Goal: Task Accomplishment & Management: Use online tool/utility

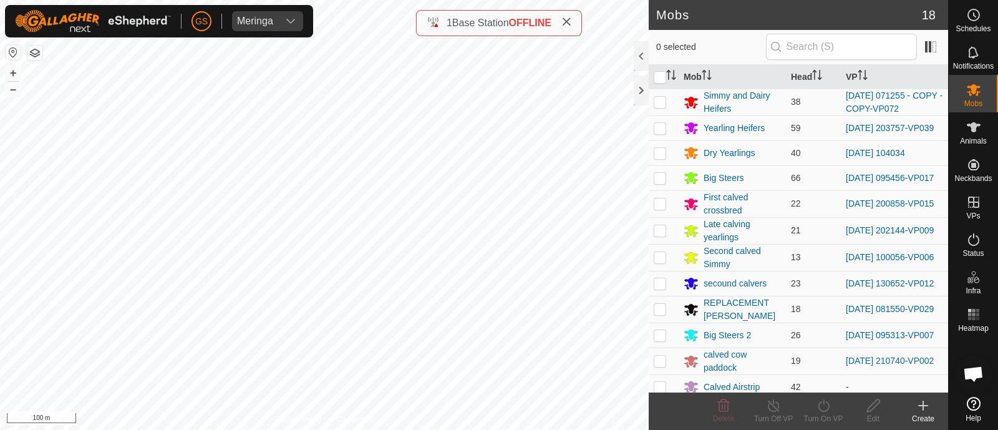
scroll to position [166, 0]
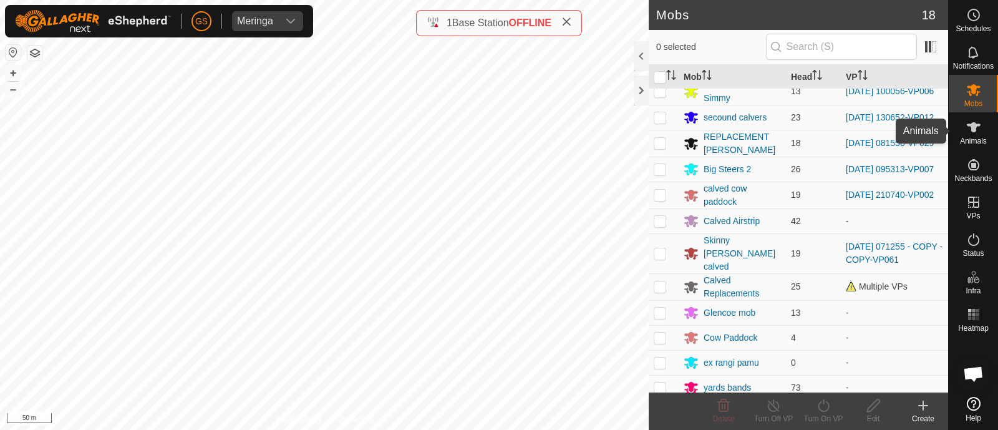
click at [969, 135] on es-animals-svg-icon at bounding box center [973, 127] width 22 height 20
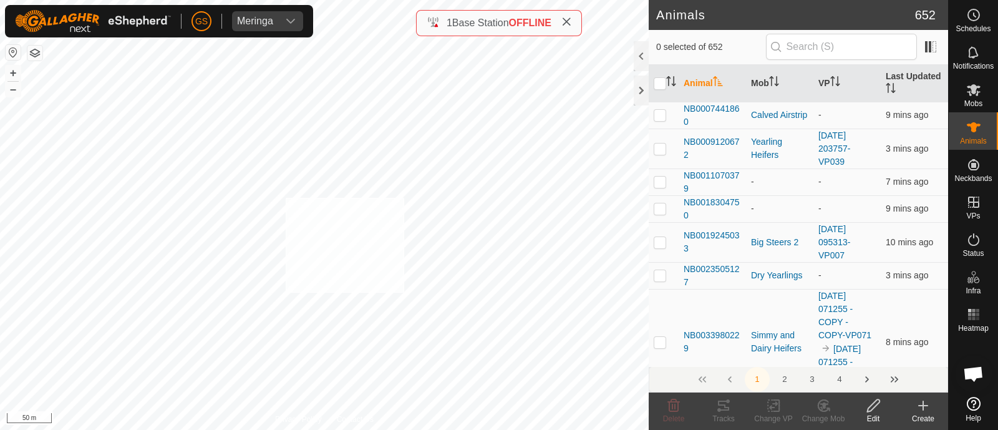
checkbox input "true"
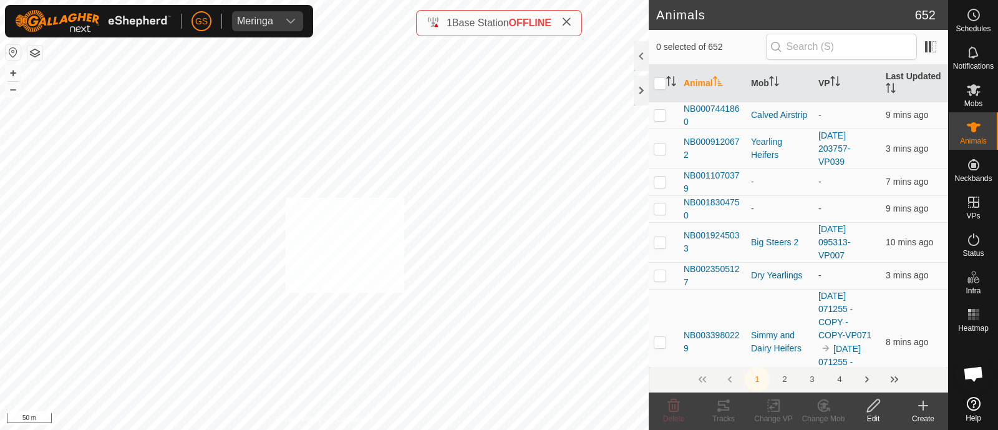
checkbox input "true"
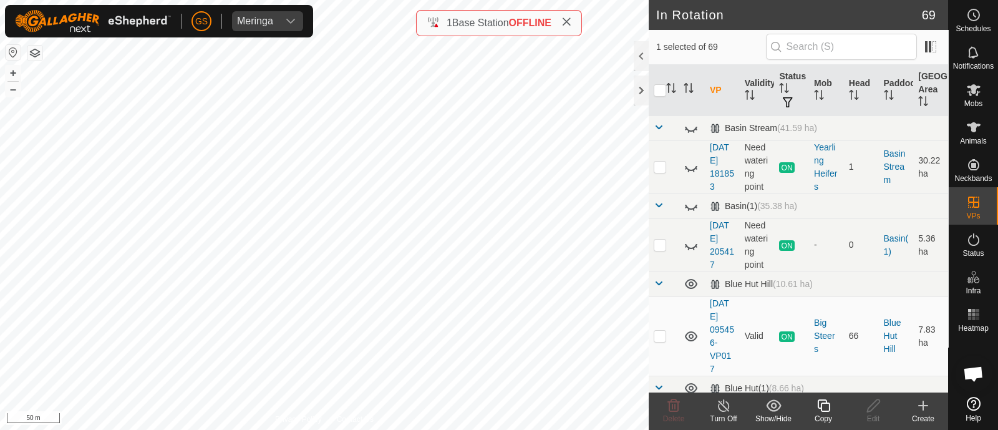
checkbox input "false"
checkbox input "true"
checkbox input "false"
click at [826, 402] on icon at bounding box center [823, 405] width 12 height 12
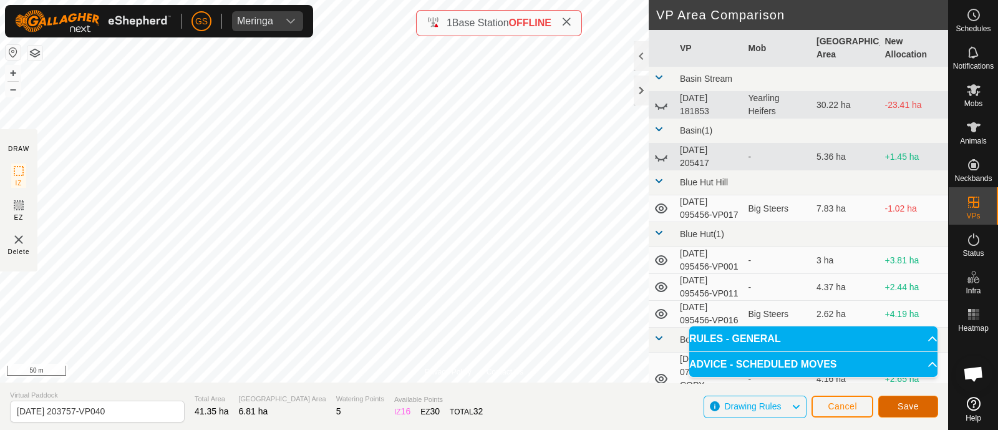
click at [902, 401] on span "Save" at bounding box center [907, 406] width 21 height 10
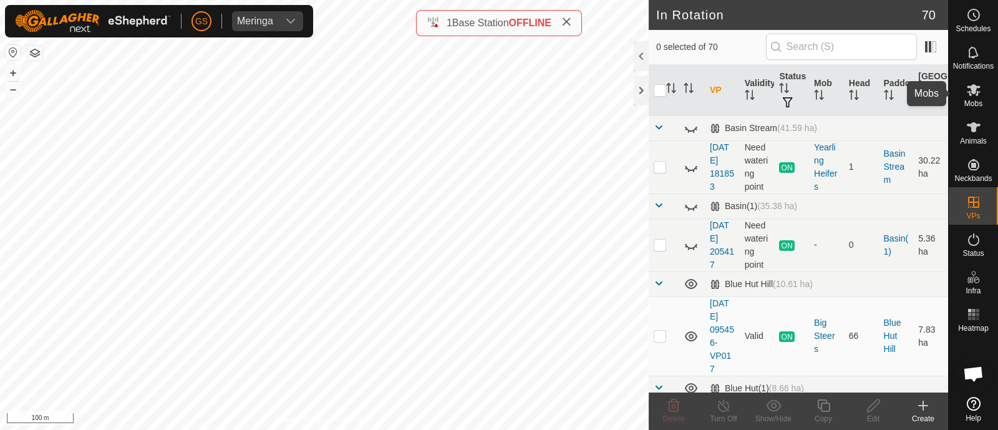
click at [973, 92] on icon at bounding box center [974, 90] width 14 height 12
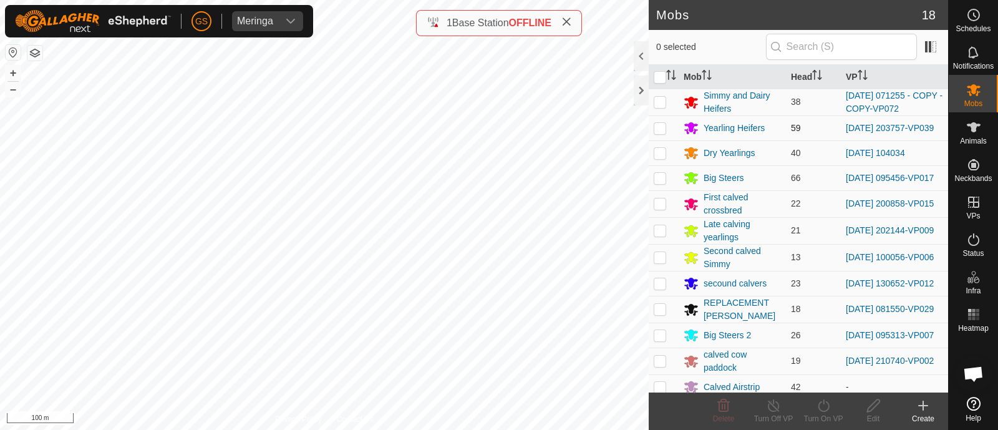
click at [661, 129] on p-checkbox at bounding box center [660, 128] width 12 height 10
checkbox input "true"
click at [820, 402] on icon at bounding box center [823, 405] width 11 height 12
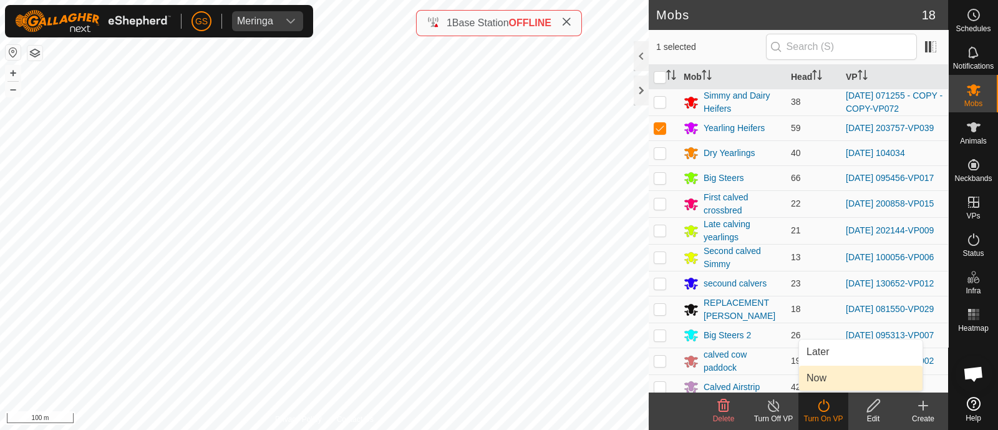
click at [821, 377] on link "Now" at bounding box center [860, 377] width 123 height 25
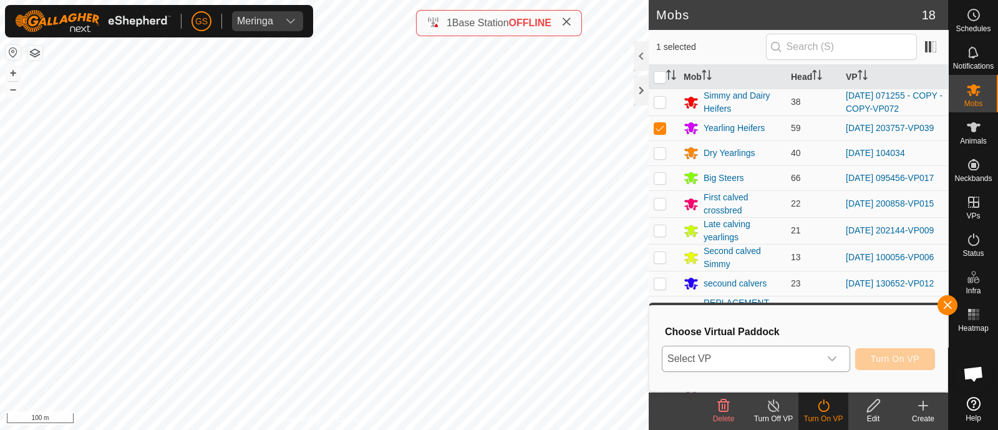
click at [821, 362] on div "dropdown trigger" at bounding box center [831, 358] width 25 height 25
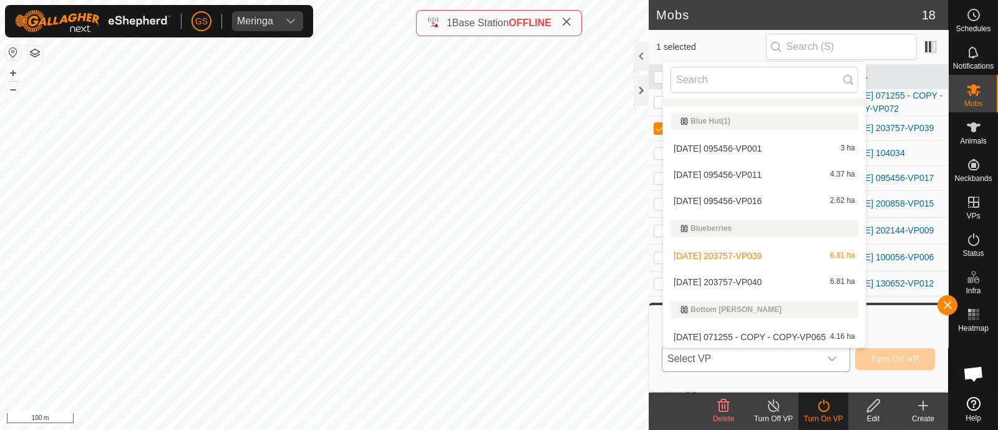
scroll to position [177, 0]
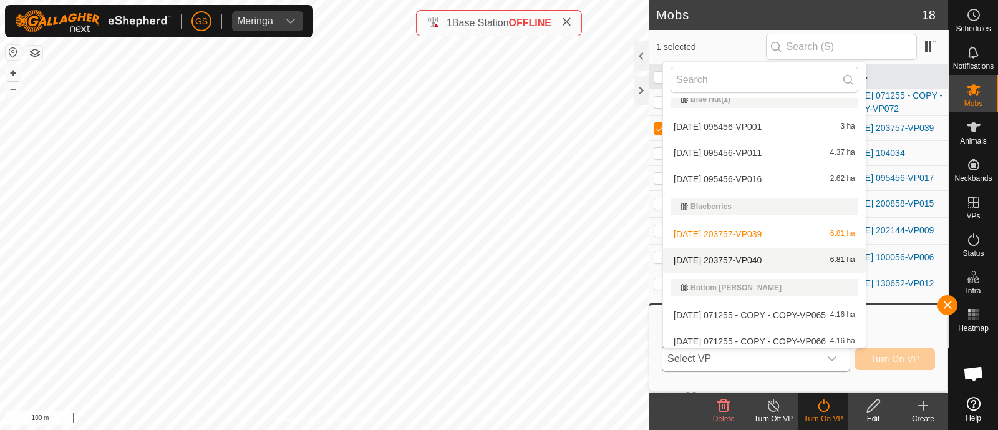
click at [731, 259] on li "[DATE] 203757-VP040 6.81 ha" at bounding box center [764, 260] width 203 height 25
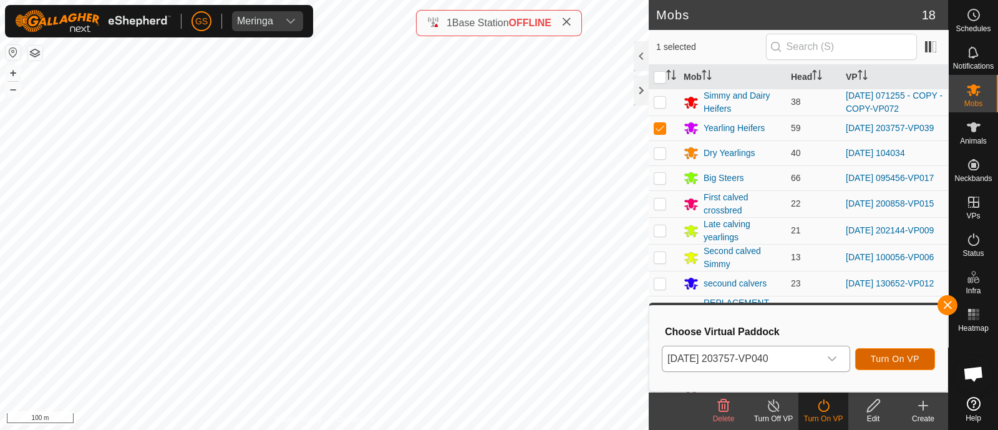
click at [871, 357] on span "Turn On VP" at bounding box center [895, 359] width 49 height 10
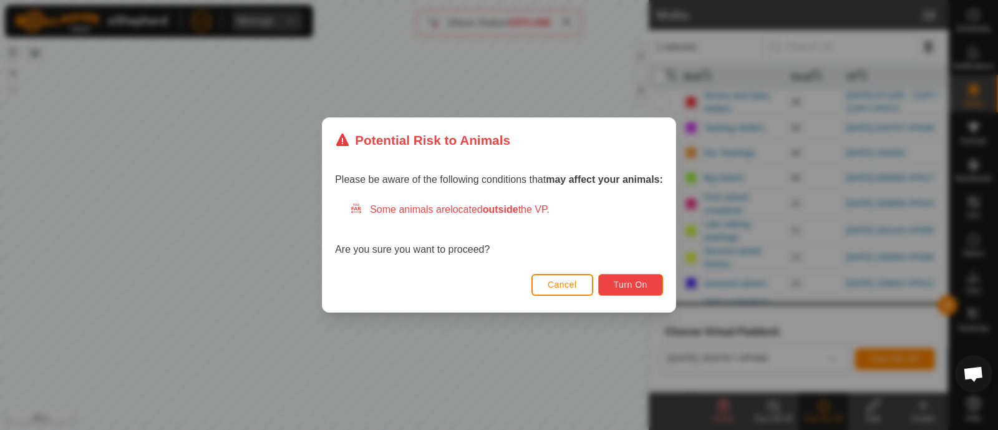
click at [632, 278] on button "Turn On" at bounding box center [630, 285] width 65 height 22
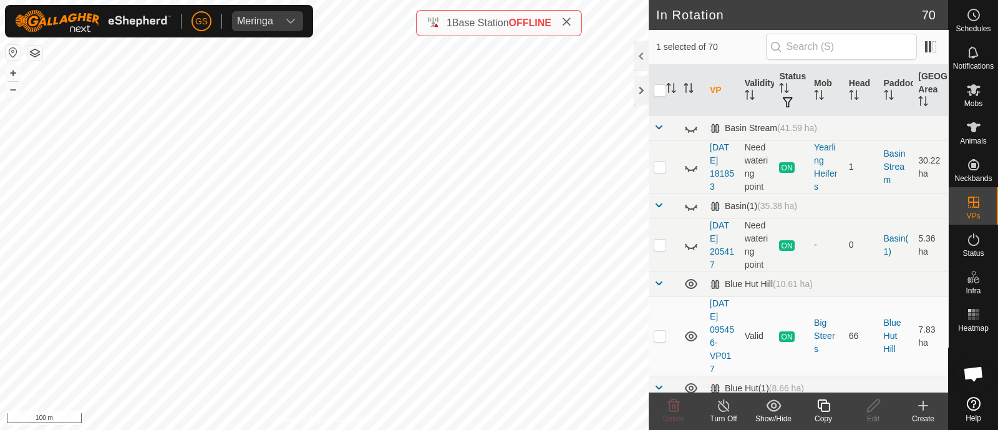
click at [824, 404] on icon at bounding box center [824, 405] width 16 height 15
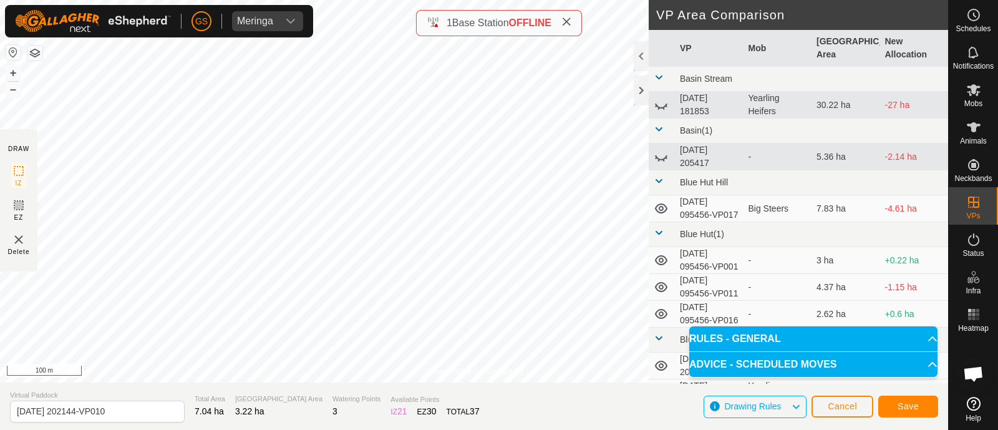
click at [518, 32] on div "Privacy Policy Contact Us Type: Inclusion Zone undefined Animal + – ⇧ i 100 m D…" at bounding box center [474, 215] width 948 height 430
drag, startPoint x: 910, startPoint y: 398, endPoint x: 911, endPoint y: 407, distance: 8.2
click at [911, 407] on span "Save" at bounding box center [907, 406] width 21 height 10
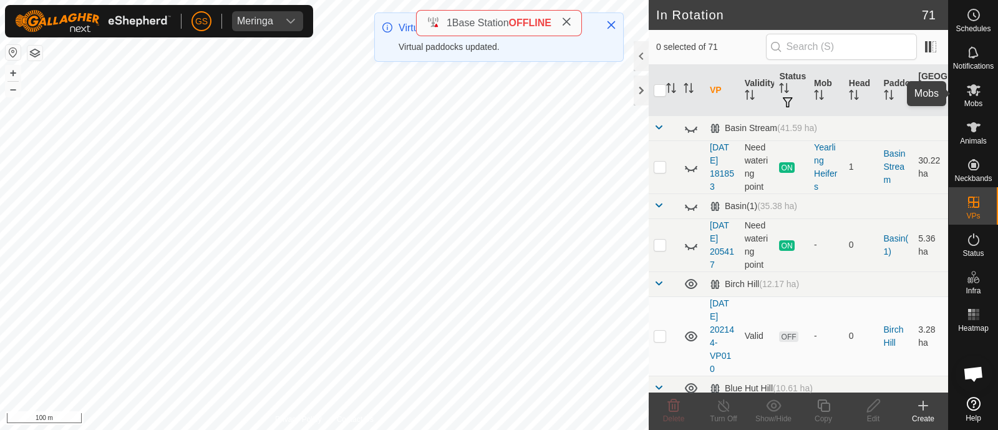
click at [976, 94] on icon at bounding box center [974, 90] width 14 height 12
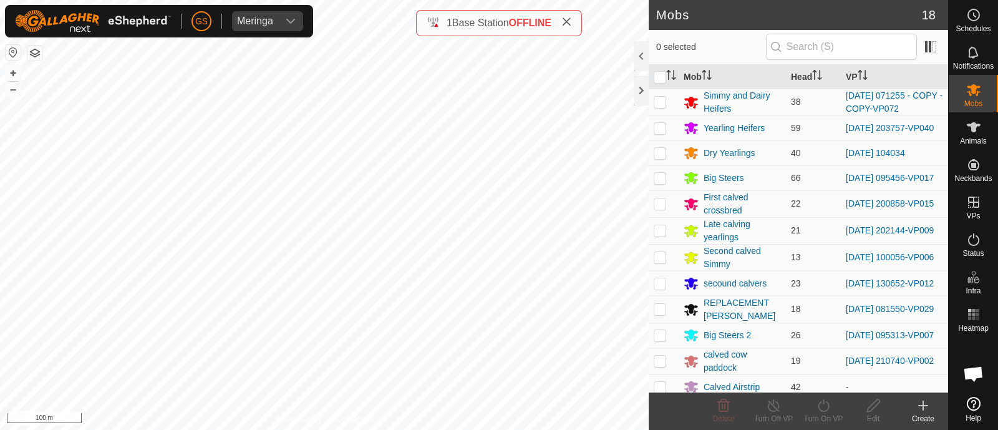
click at [661, 235] on p-checkbox at bounding box center [660, 230] width 12 height 10
checkbox input "true"
click at [820, 407] on icon at bounding box center [824, 405] width 16 height 15
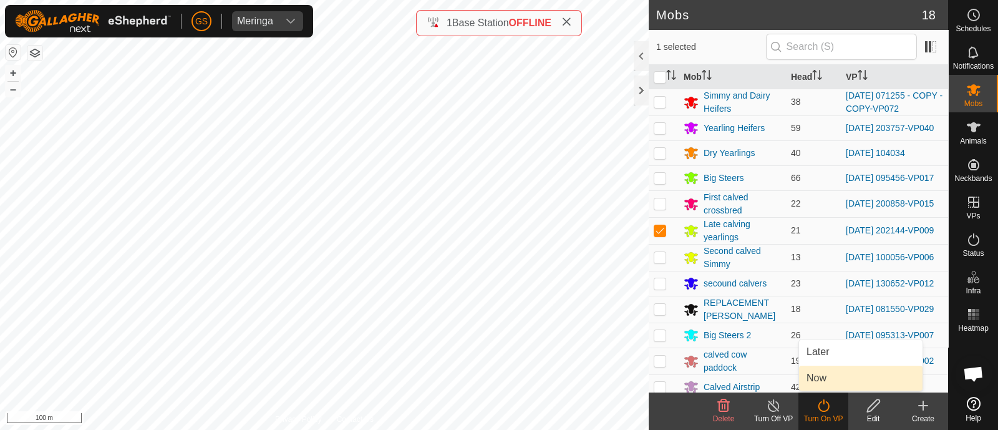
click at [820, 380] on link "Now" at bounding box center [860, 377] width 123 height 25
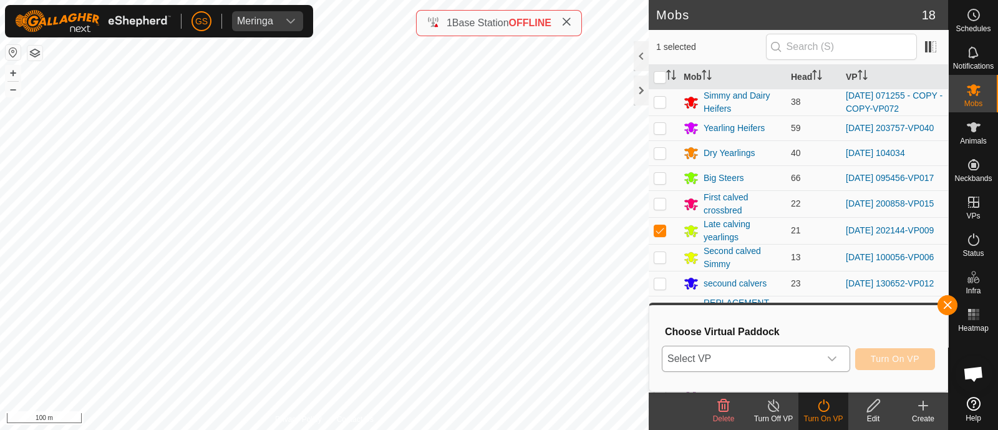
click at [819, 359] on div "dropdown trigger" at bounding box center [831, 358] width 25 height 25
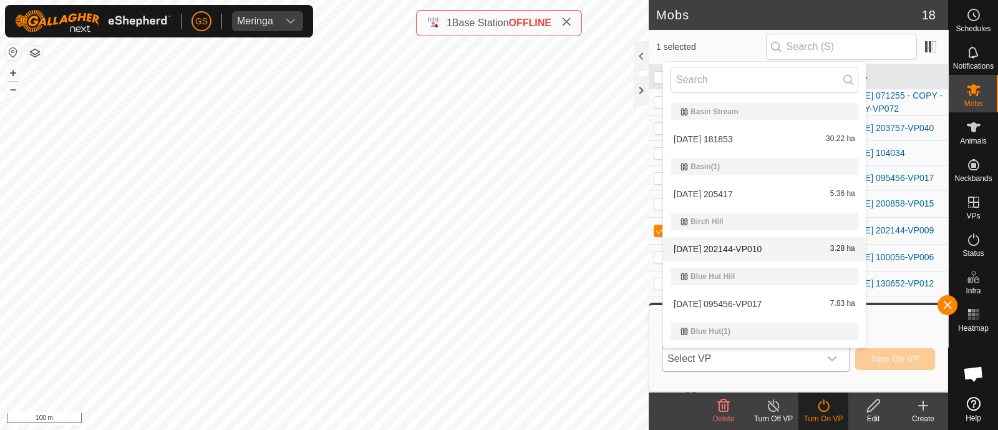
click at [775, 246] on li "[DATE] 202144-VP010 3.28 ha" at bounding box center [764, 248] width 203 height 25
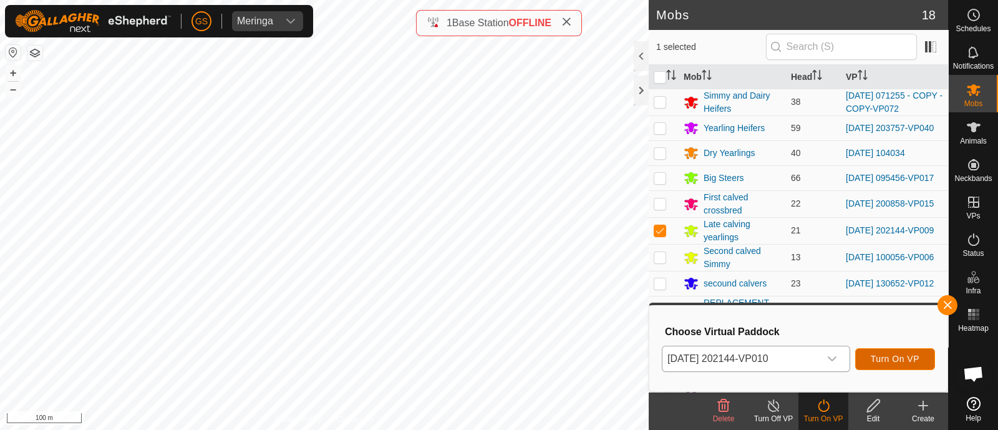
click at [897, 356] on span "Turn On VP" at bounding box center [895, 359] width 49 height 10
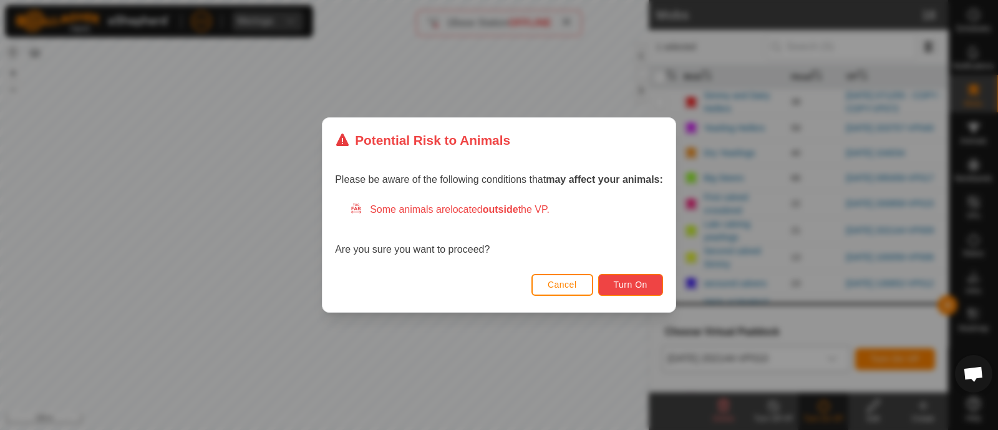
click at [642, 286] on span "Turn On" at bounding box center [631, 284] width 34 height 10
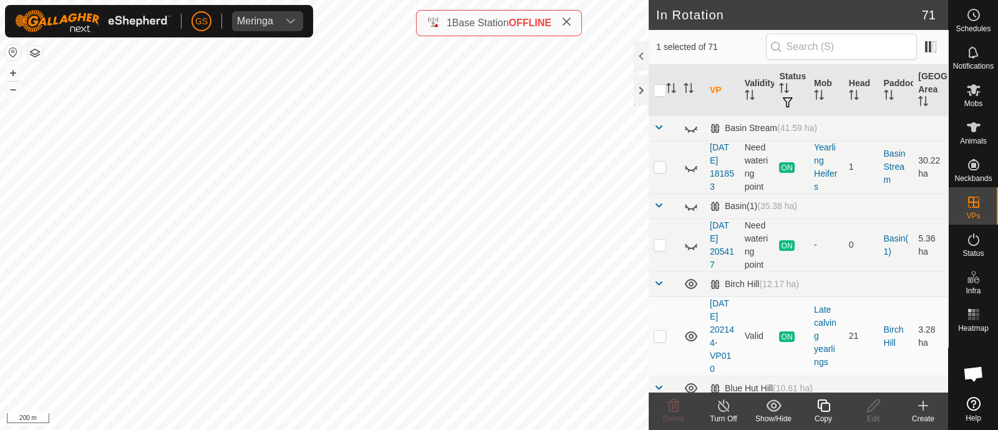
click at [821, 403] on icon at bounding box center [823, 405] width 12 height 12
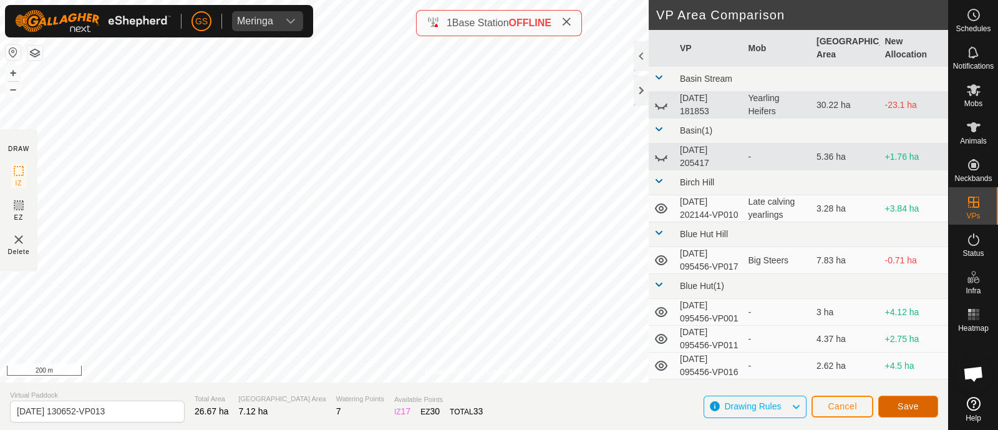
click at [910, 402] on span "Save" at bounding box center [907, 406] width 21 height 10
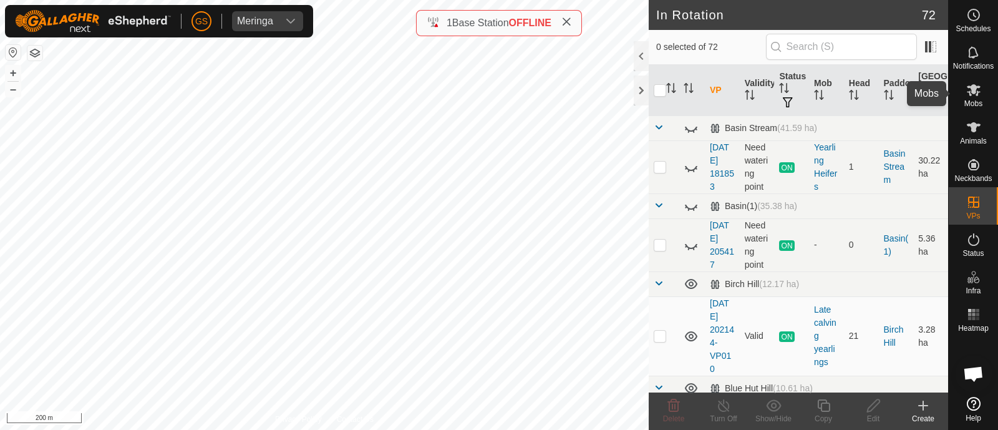
click at [976, 95] on icon at bounding box center [974, 90] width 14 height 12
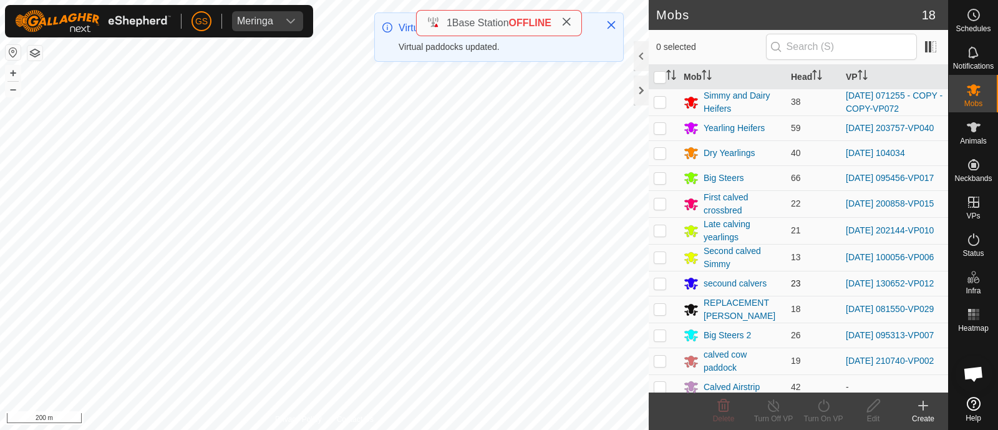
click at [658, 285] on p-checkbox at bounding box center [660, 283] width 12 height 10
checkbox input "true"
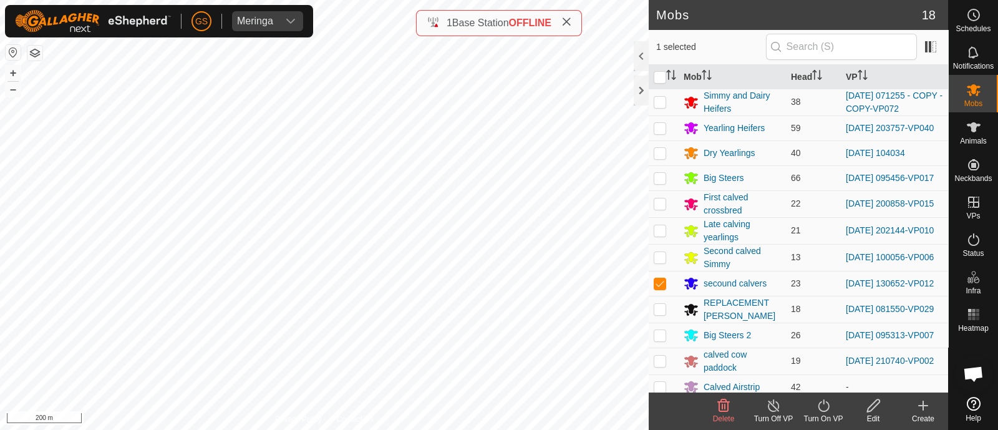
click at [820, 404] on icon at bounding box center [824, 405] width 16 height 15
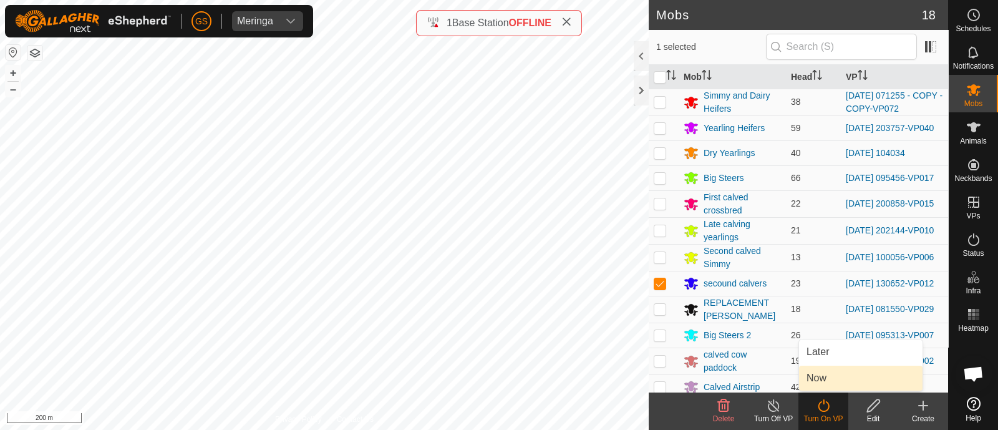
click at [828, 379] on link "Now" at bounding box center [860, 377] width 123 height 25
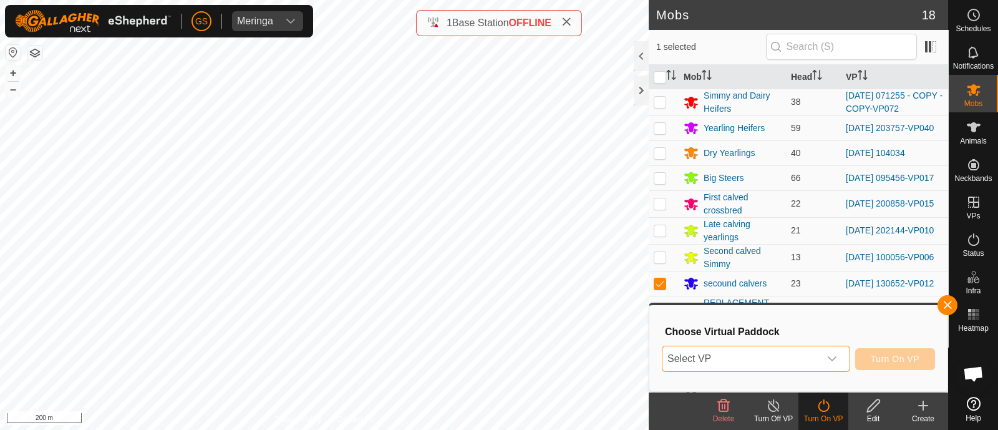
click at [818, 357] on span "Select VP" at bounding box center [740, 358] width 157 height 25
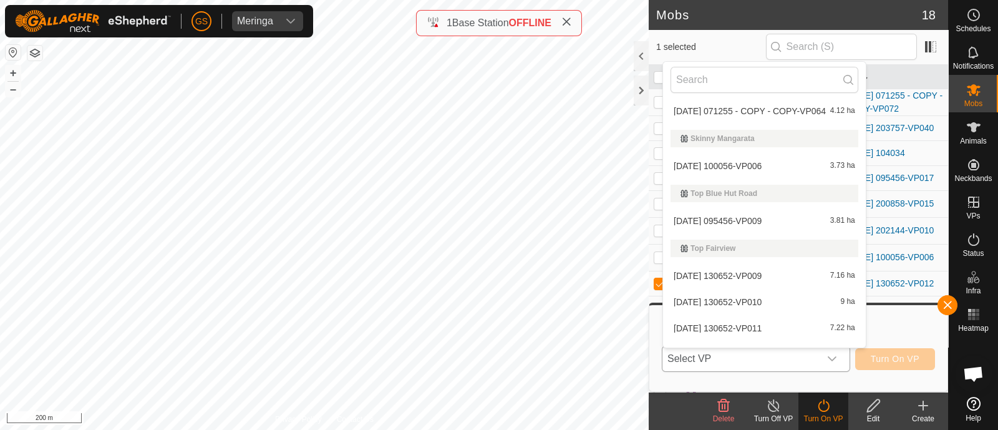
scroll to position [2416, 0]
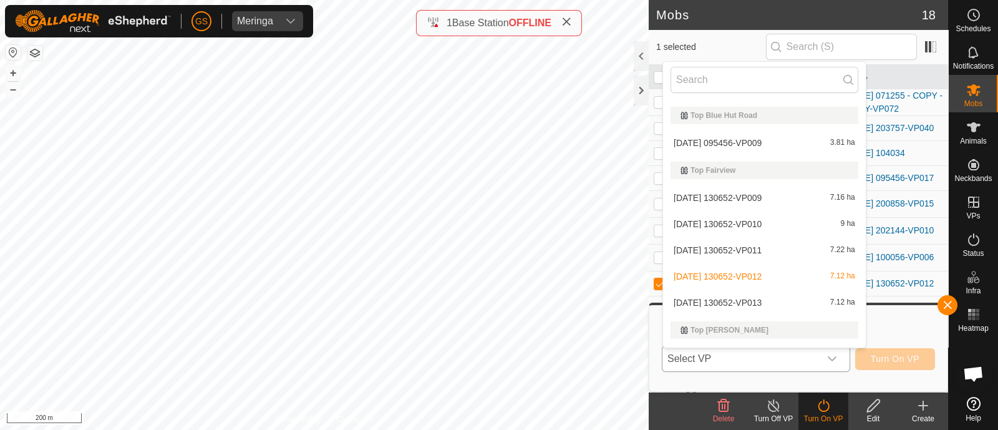
click at [761, 299] on span "[DATE] 130652-VP013" at bounding box center [718, 302] width 88 height 9
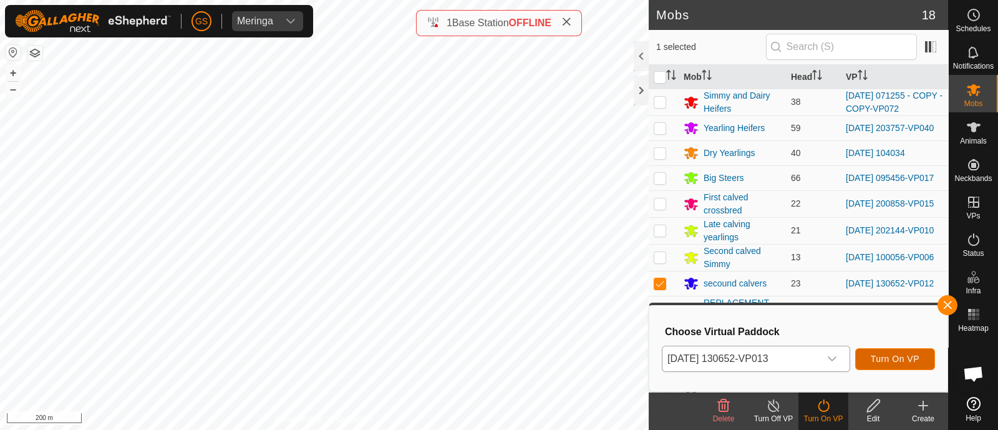
click at [896, 360] on span "Turn On VP" at bounding box center [895, 359] width 49 height 10
